Goal: Navigation & Orientation: Find specific page/section

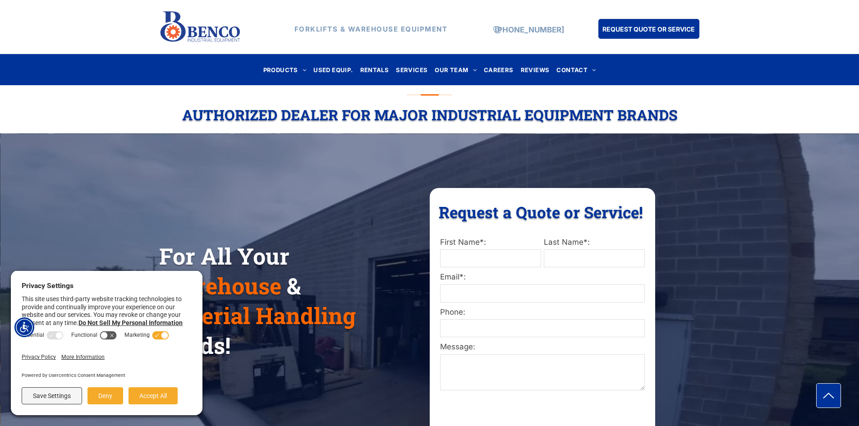
click at [174, 205] on div "For All Your Warehouse & Material Handling Needs! Request a Quote or Service! R…" at bounding box center [429, 298] width 541 height 221
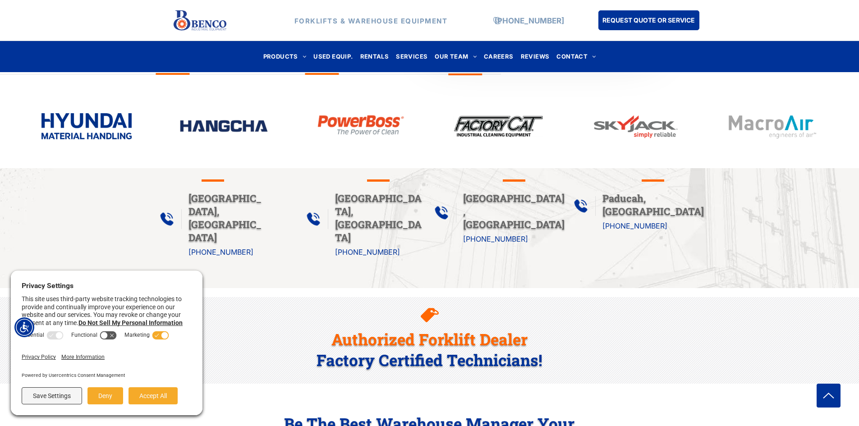
scroll to position [421, 0]
